Goal: Navigation & Orientation: Find specific page/section

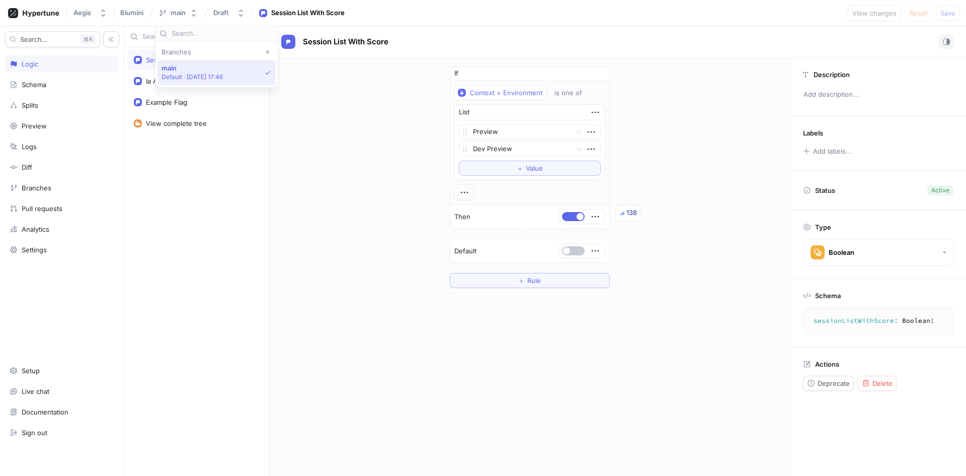
click at [189, 11] on button "main" at bounding box center [178, 13] width 47 height 17
click at [232, 11] on div "Draft" at bounding box center [223, 13] width 20 height 9
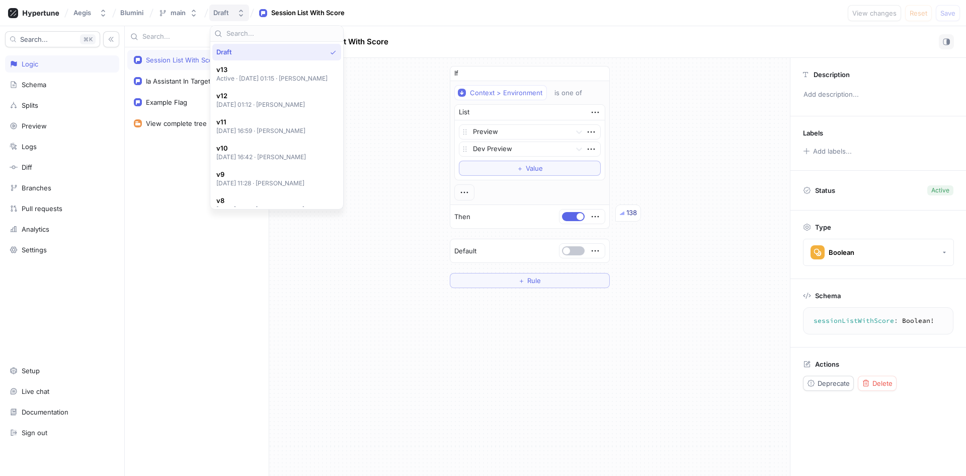
click at [232, 11] on div "Draft" at bounding box center [223, 13] width 20 height 9
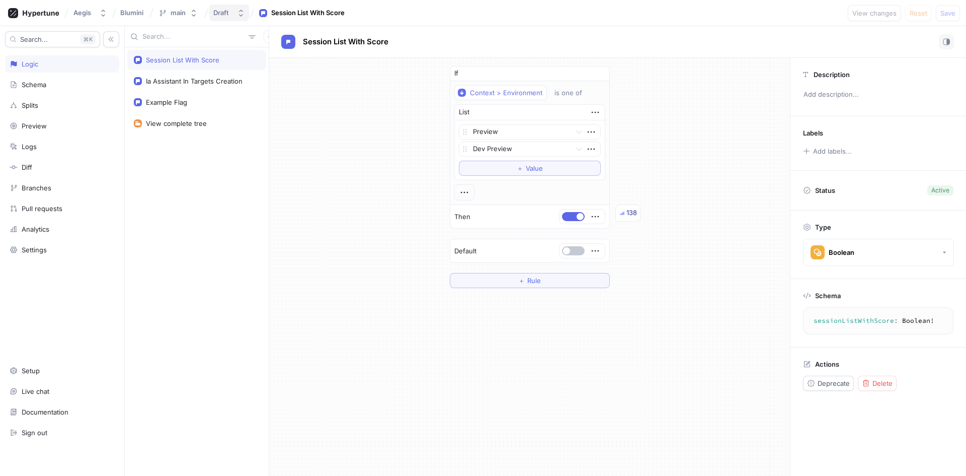
click at [232, 11] on div "Draft" at bounding box center [223, 13] width 20 height 9
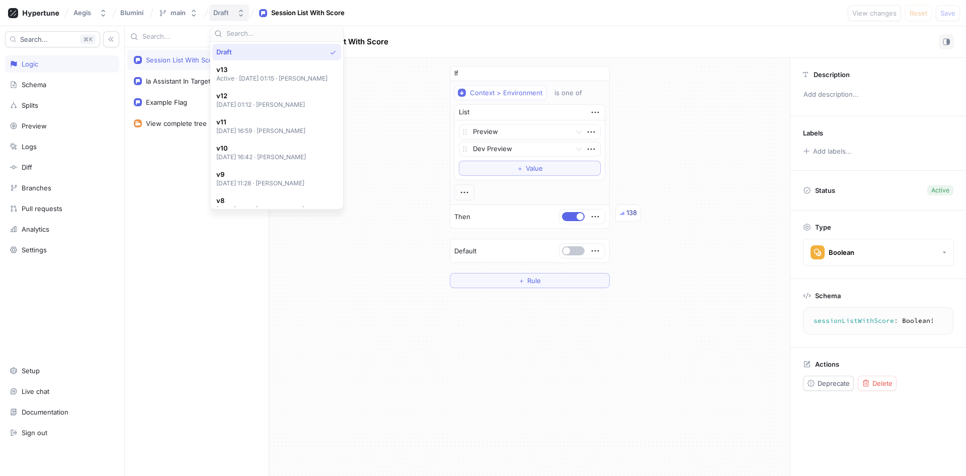
click at [232, 11] on div "Draft" at bounding box center [223, 13] width 20 height 9
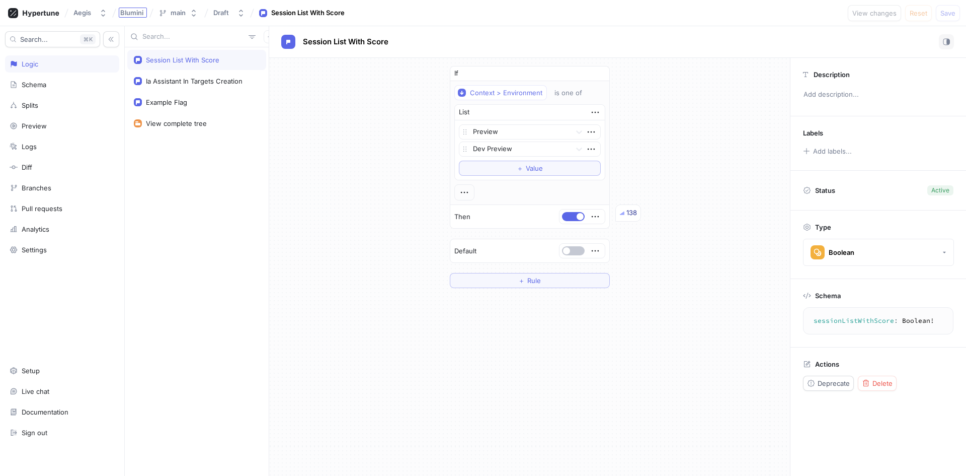
click at [147, 9] on div "Blumini" at bounding box center [133, 13] width 28 height 10
click at [171, 170] on div "Session List With Score Ia Assistant In Targets Creation Example Flag View comp…" at bounding box center [197, 261] width 144 height 428
click at [99, 19] on button "Aegis" at bounding box center [90, 13] width 42 height 17
click at [59, 415] on div "Documentation" at bounding box center [45, 412] width 47 height 8
